Goal: Find specific page/section: Find specific page/section

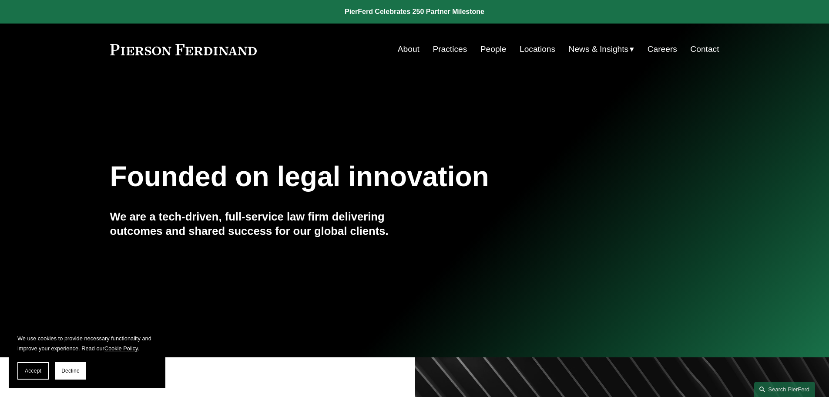
click at [495, 49] on link "People" at bounding box center [494, 49] width 26 height 17
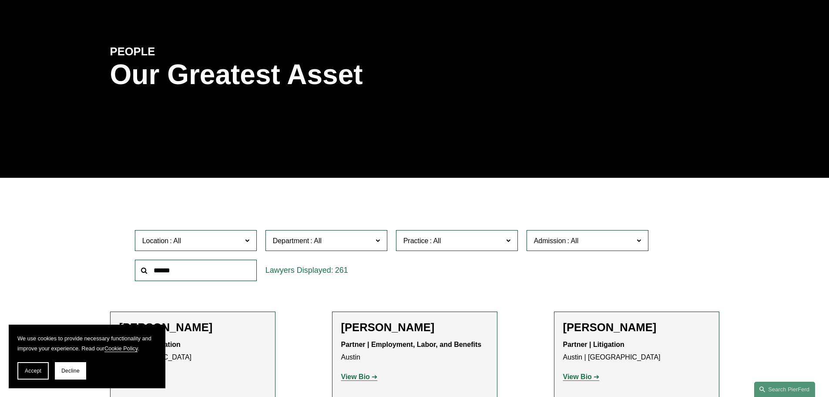
scroll to position [174, 0]
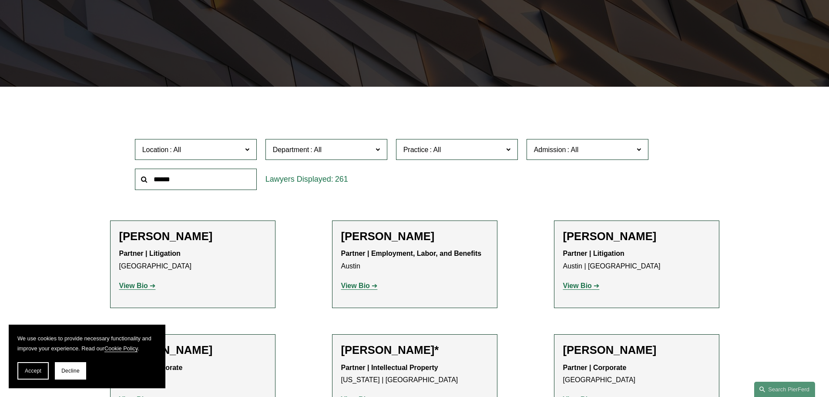
click at [212, 173] on input "text" at bounding box center [196, 178] width 122 height 21
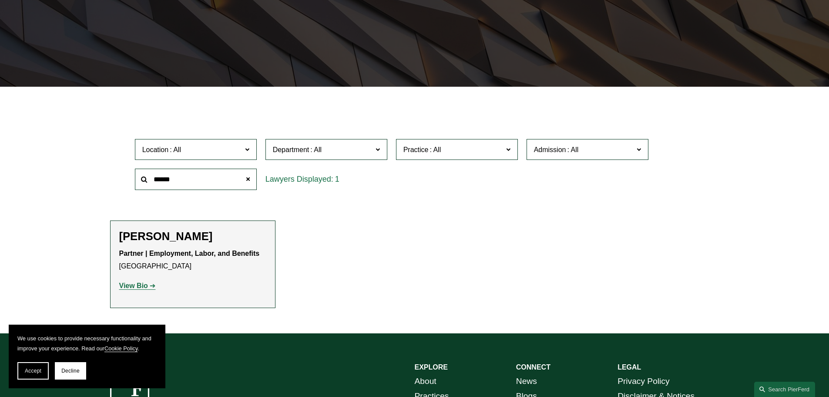
type input "******"
click at [139, 284] on strong "View Bio" at bounding box center [133, 285] width 29 height 7
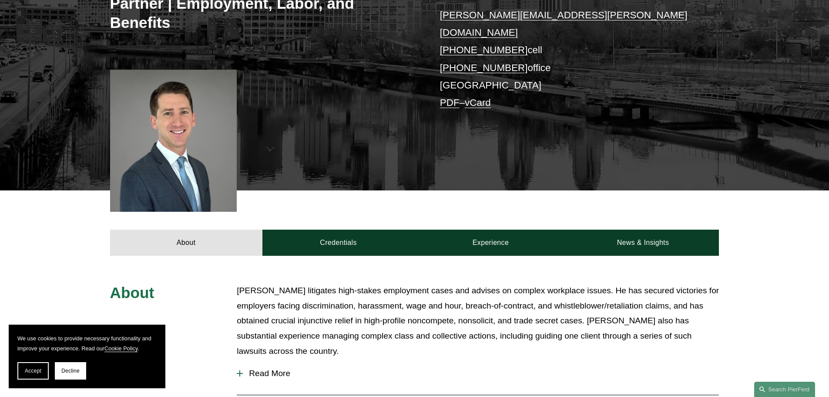
scroll to position [305, 0]
